Goal: Information Seeking & Learning: Learn about a topic

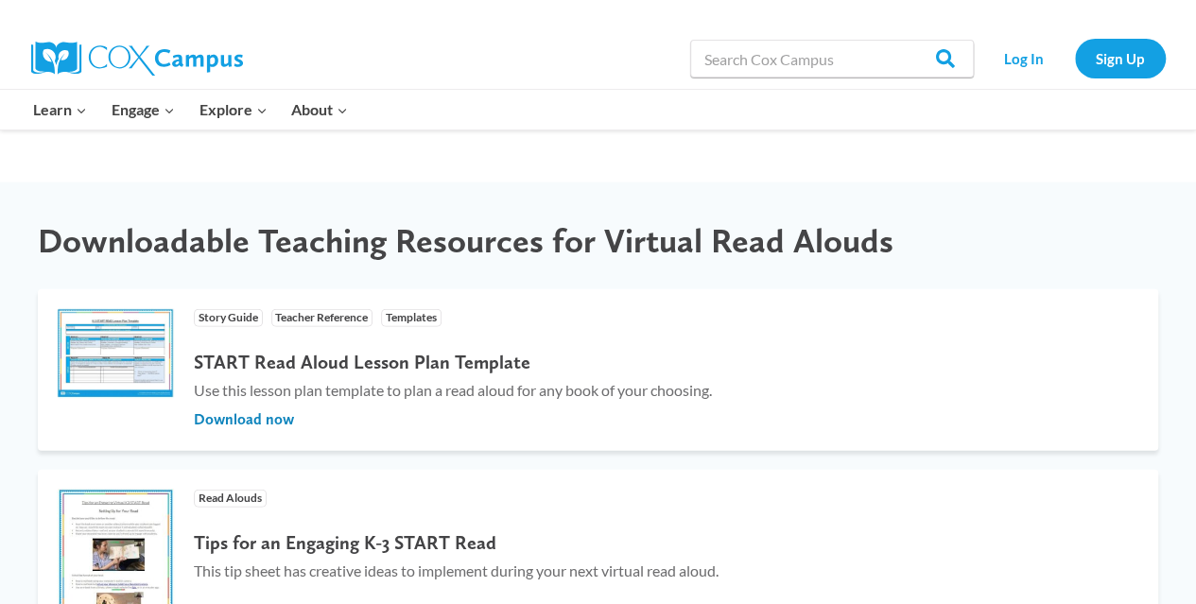
scroll to position [2088, 0]
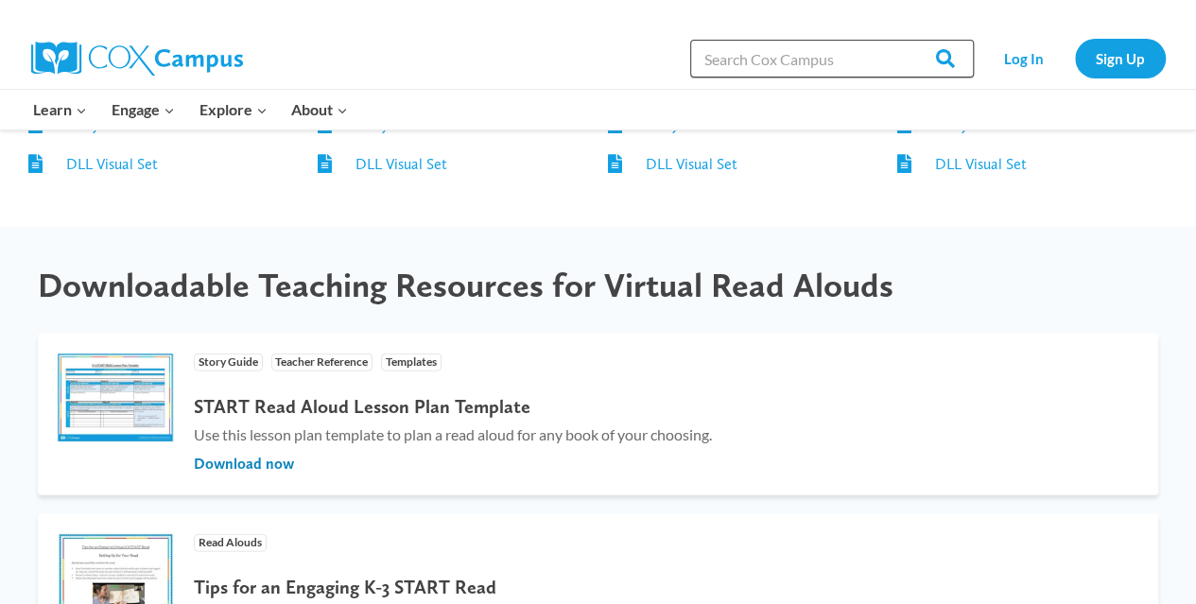
click at [772, 44] on input "Search in [URL][DOMAIN_NAME]" at bounding box center [832, 59] width 284 height 38
type input "think-aloud"
click at [900, 40] on input "Search" at bounding box center [937, 59] width 74 height 38
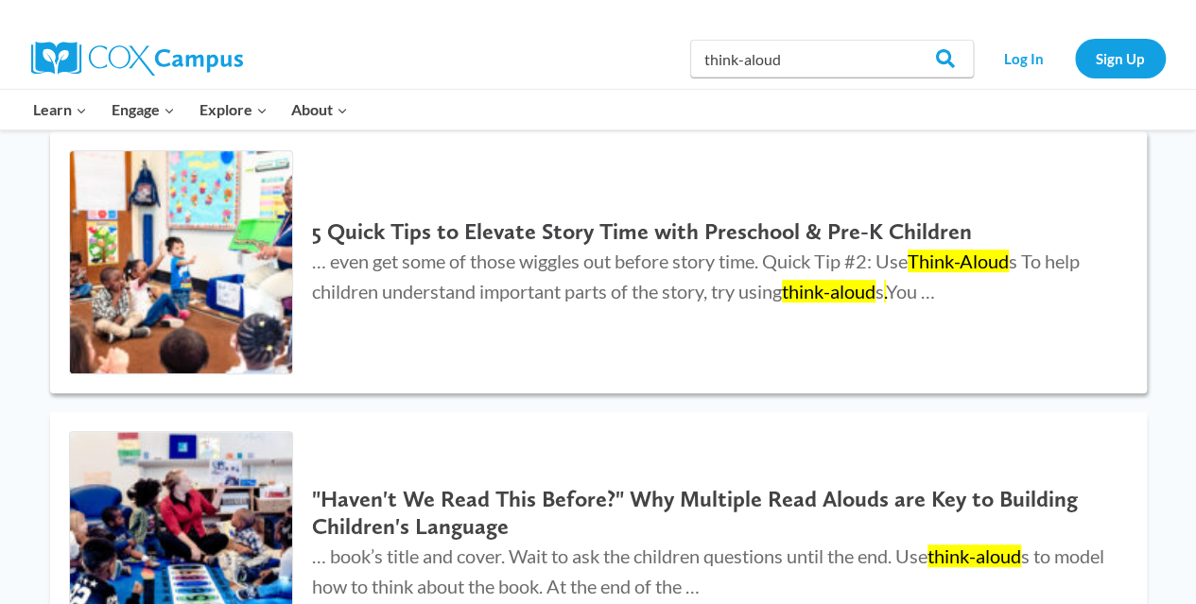
scroll to position [238, 0]
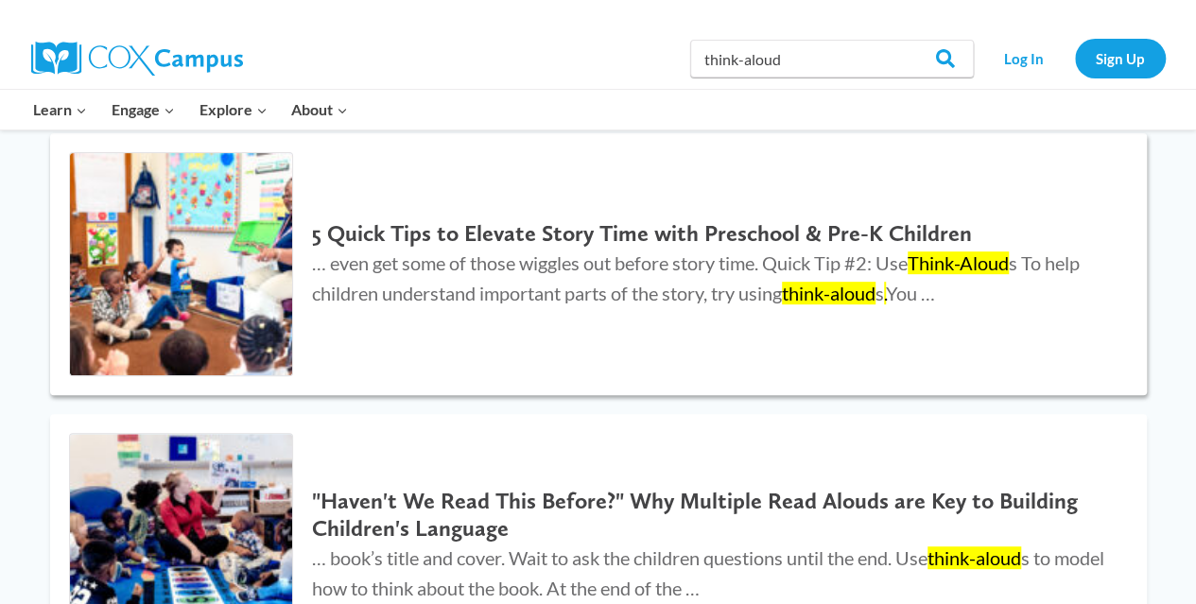
click at [748, 239] on h2 "5 Quick Tips to Elevate Story Time with Preschool & Pre-K Children" at bounding box center [710, 233] width 796 height 27
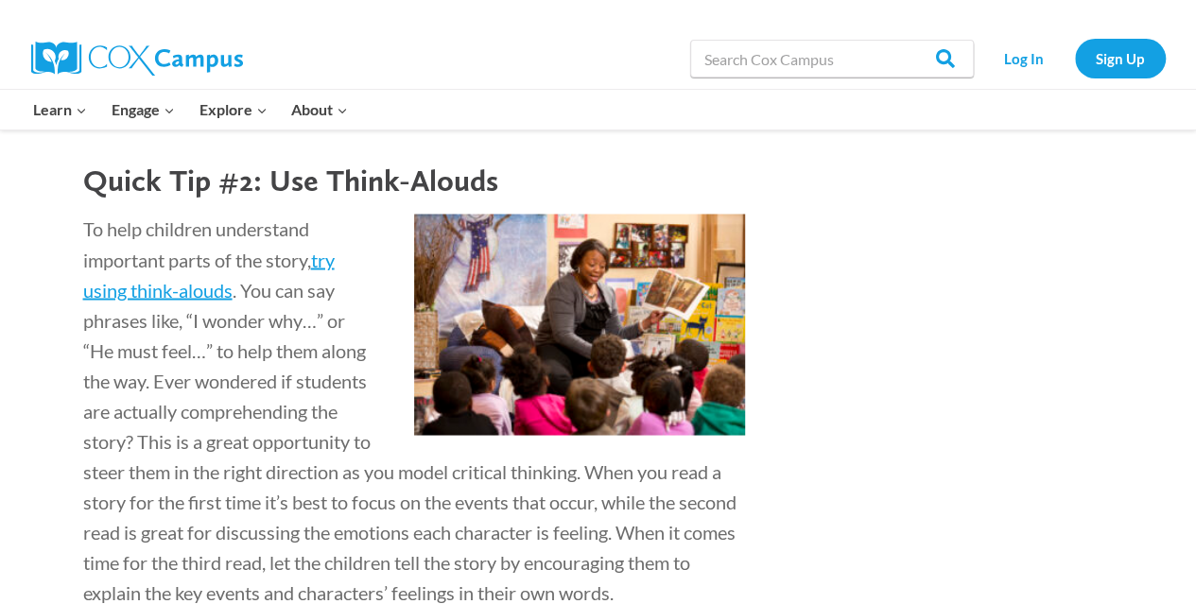
scroll to position [1527, 0]
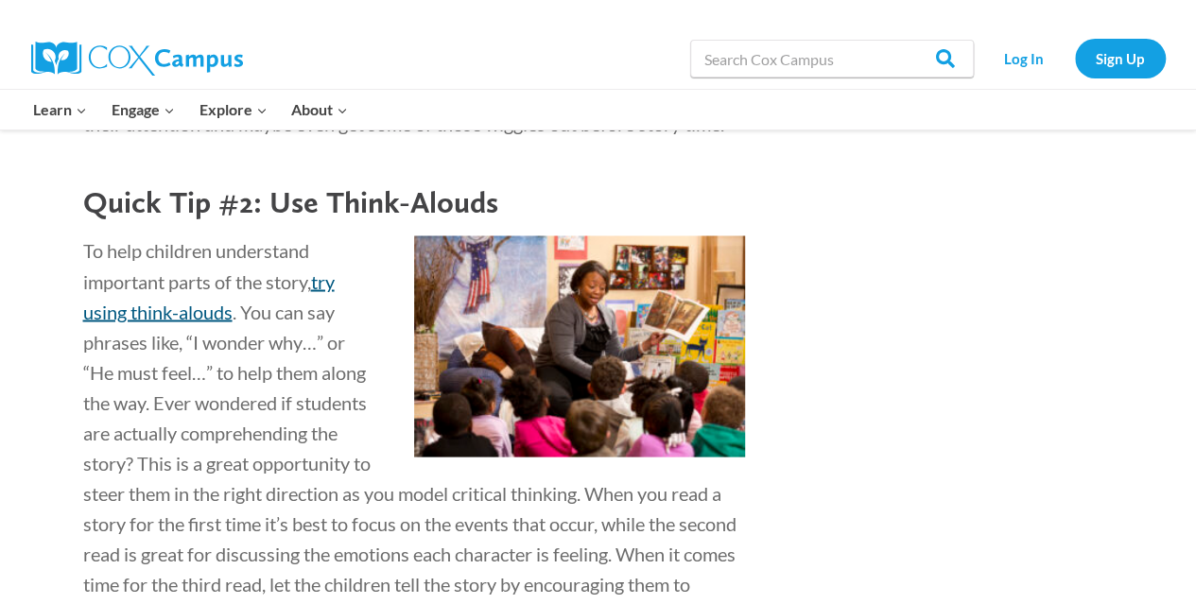
click at [324, 318] on span "try using think-alouds" at bounding box center [209, 296] width 252 height 53
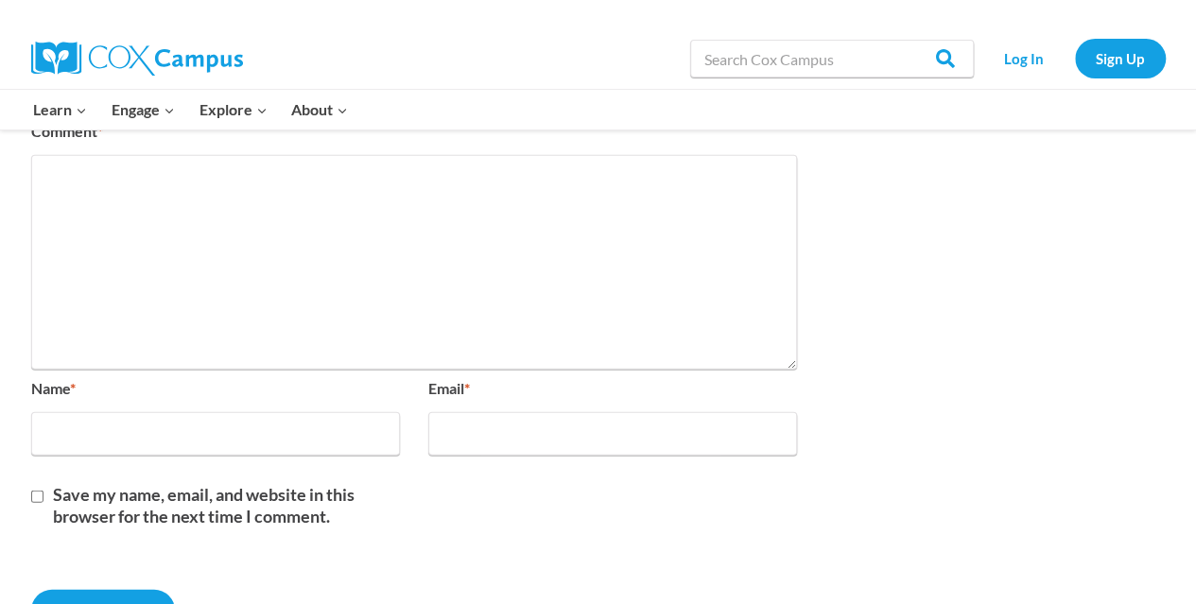
scroll to position [5718, 0]
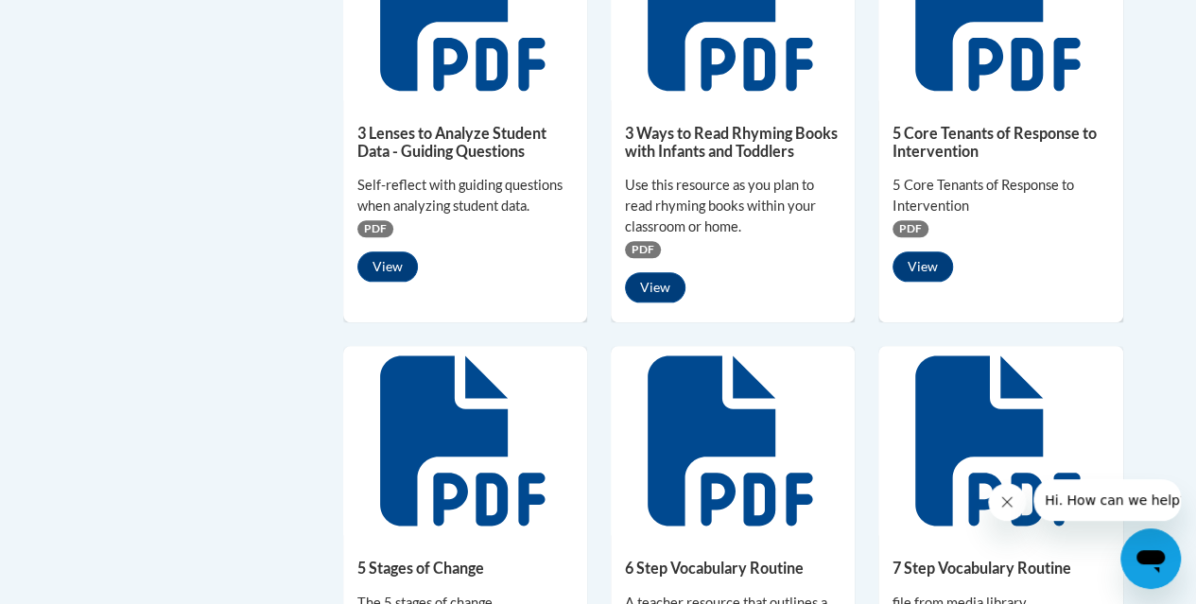
scroll to position [822, 0]
